Goal: Information Seeking & Learning: Check status

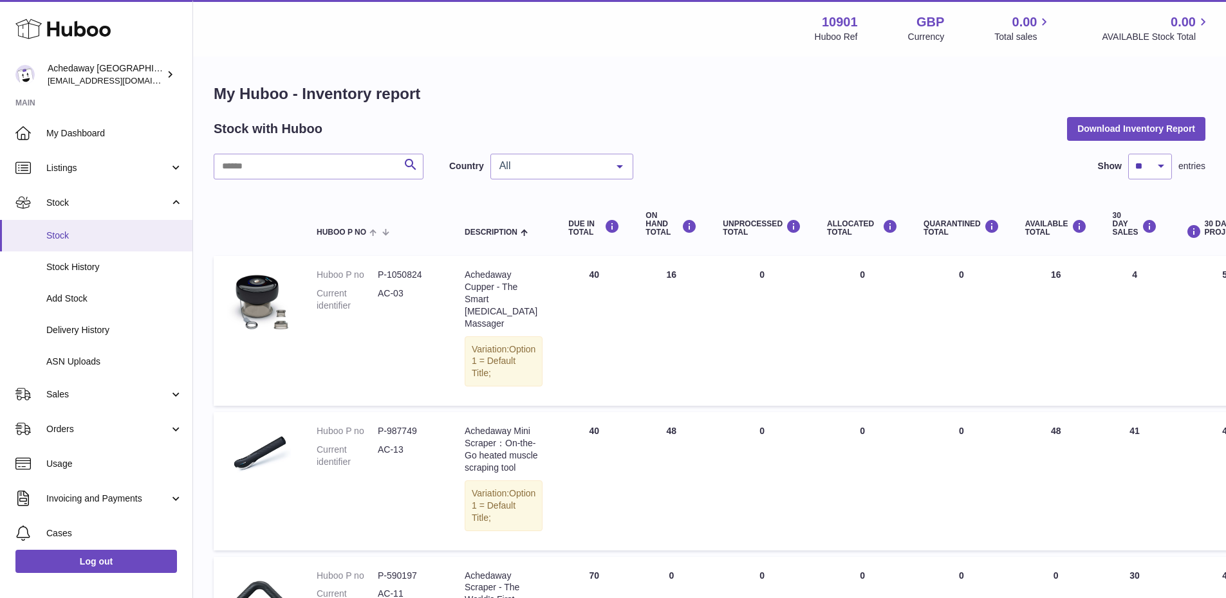
click at [121, 231] on span "Stock" at bounding box center [114, 236] width 136 height 12
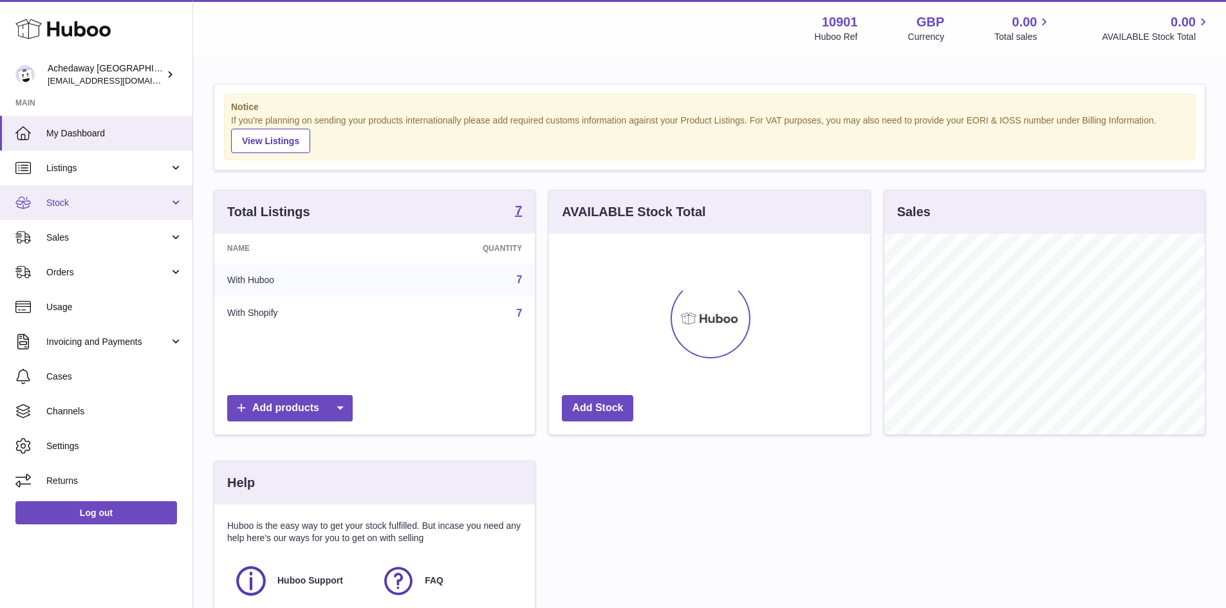
click at [78, 207] on span "Stock" at bounding box center [107, 203] width 123 height 12
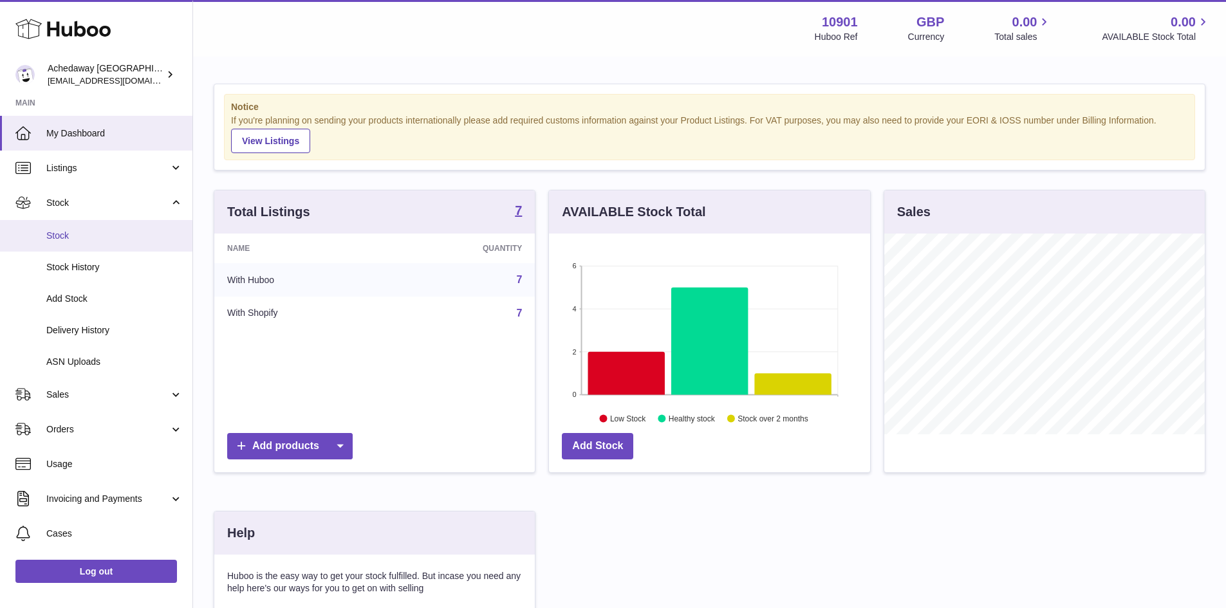
click at [97, 230] on span "Stock" at bounding box center [114, 236] width 136 height 12
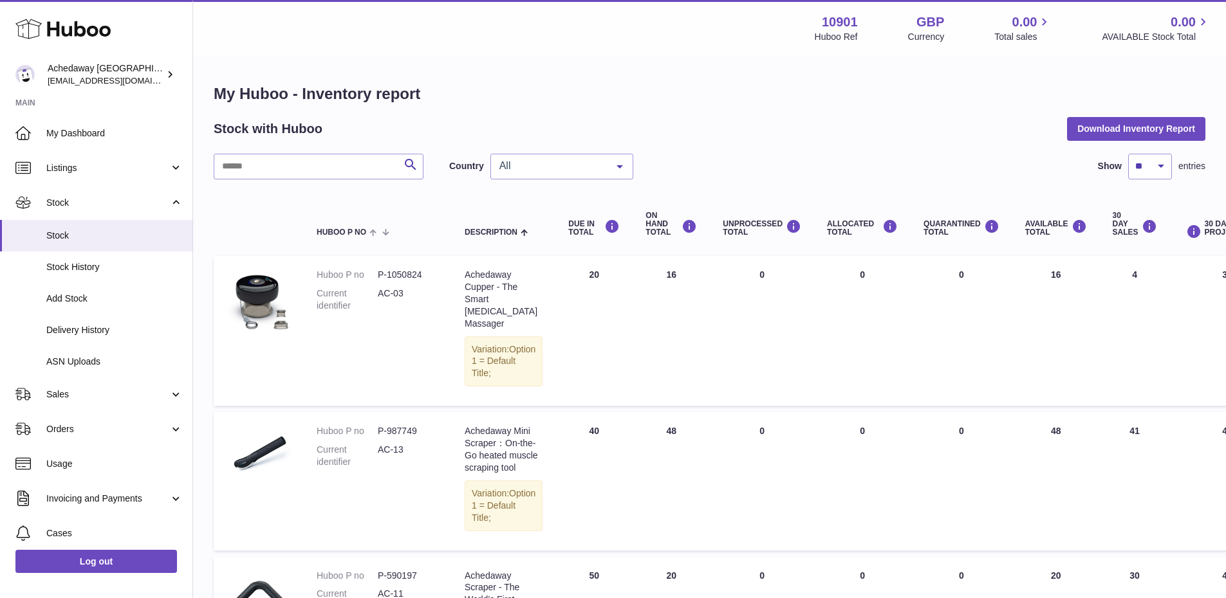
click at [540, 169] on span "All" at bounding box center [551, 166] width 111 height 13
click at [541, 244] on span "ES" at bounding box center [562, 244] width 142 height 26
click at [108, 237] on span "Stock" at bounding box center [114, 236] width 136 height 12
click at [84, 230] on span "Stock" at bounding box center [114, 236] width 136 height 12
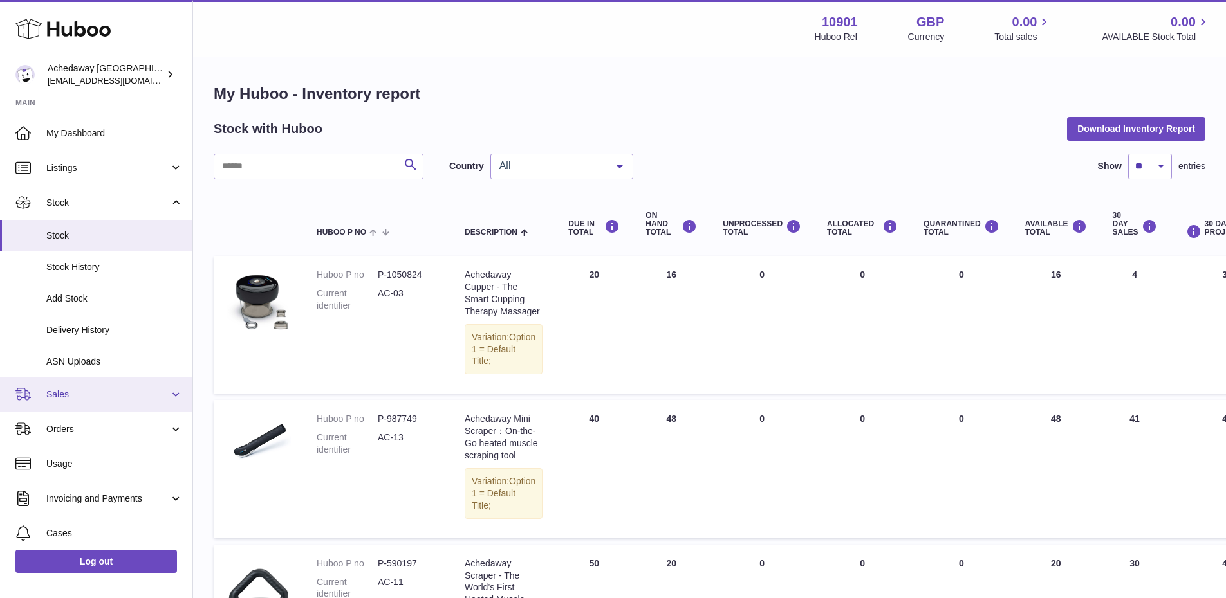
click at [115, 396] on span "Sales" at bounding box center [107, 395] width 123 height 12
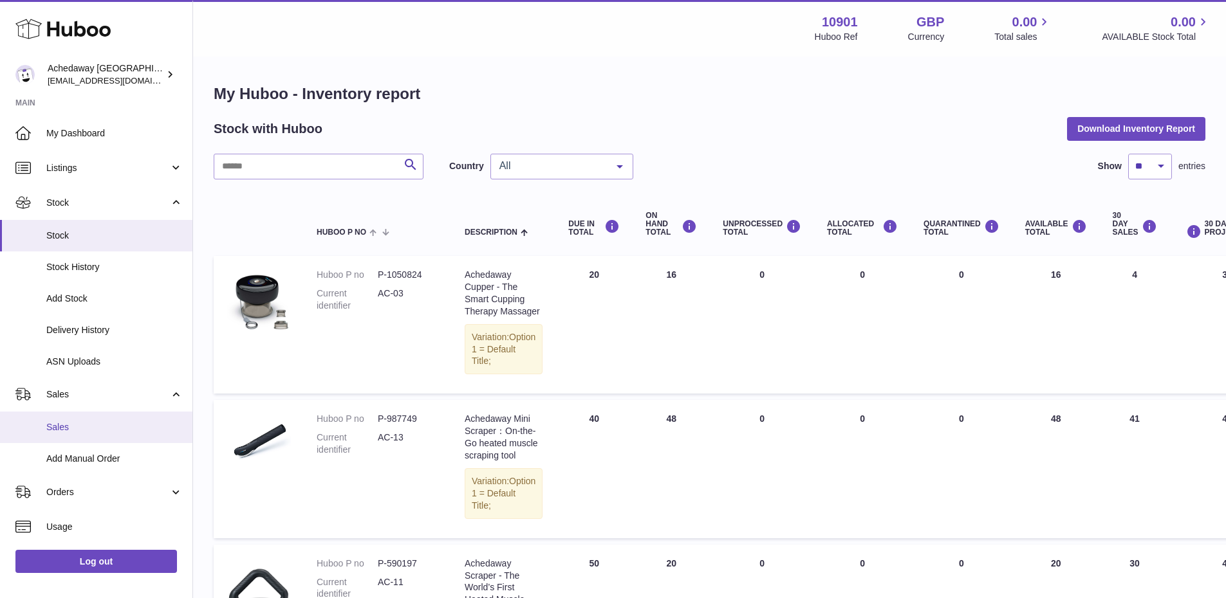
click at [113, 432] on span "Sales" at bounding box center [114, 427] width 136 height 12
